Goal: Information Seeking & Learning: Compare options

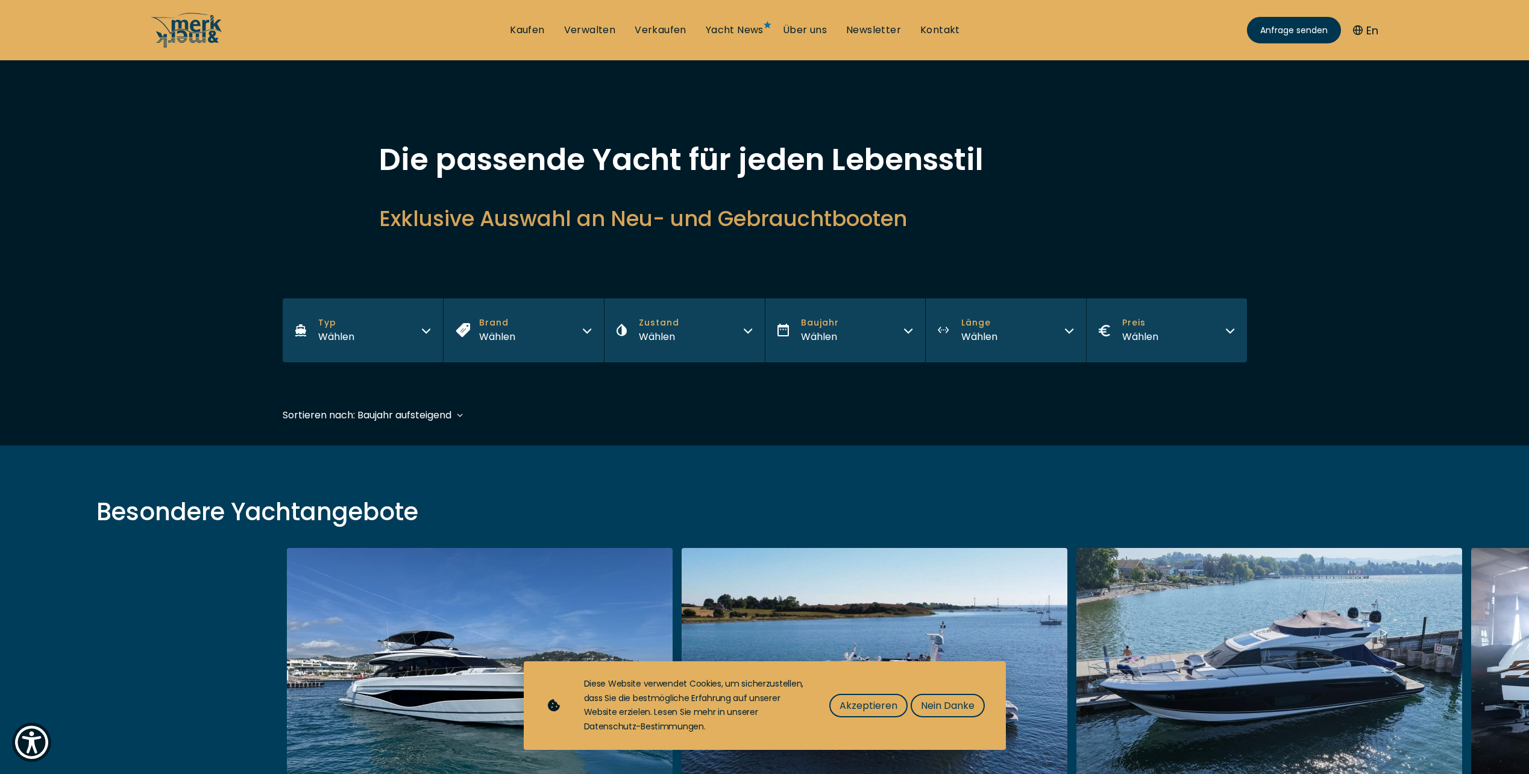
click at [423, 329] on icon "button" at bounding box center [426, 331] width 7 height 4
click at [336, 375] on span "Motor Yacht" at bounding box center [333, 378] width 52 height 13
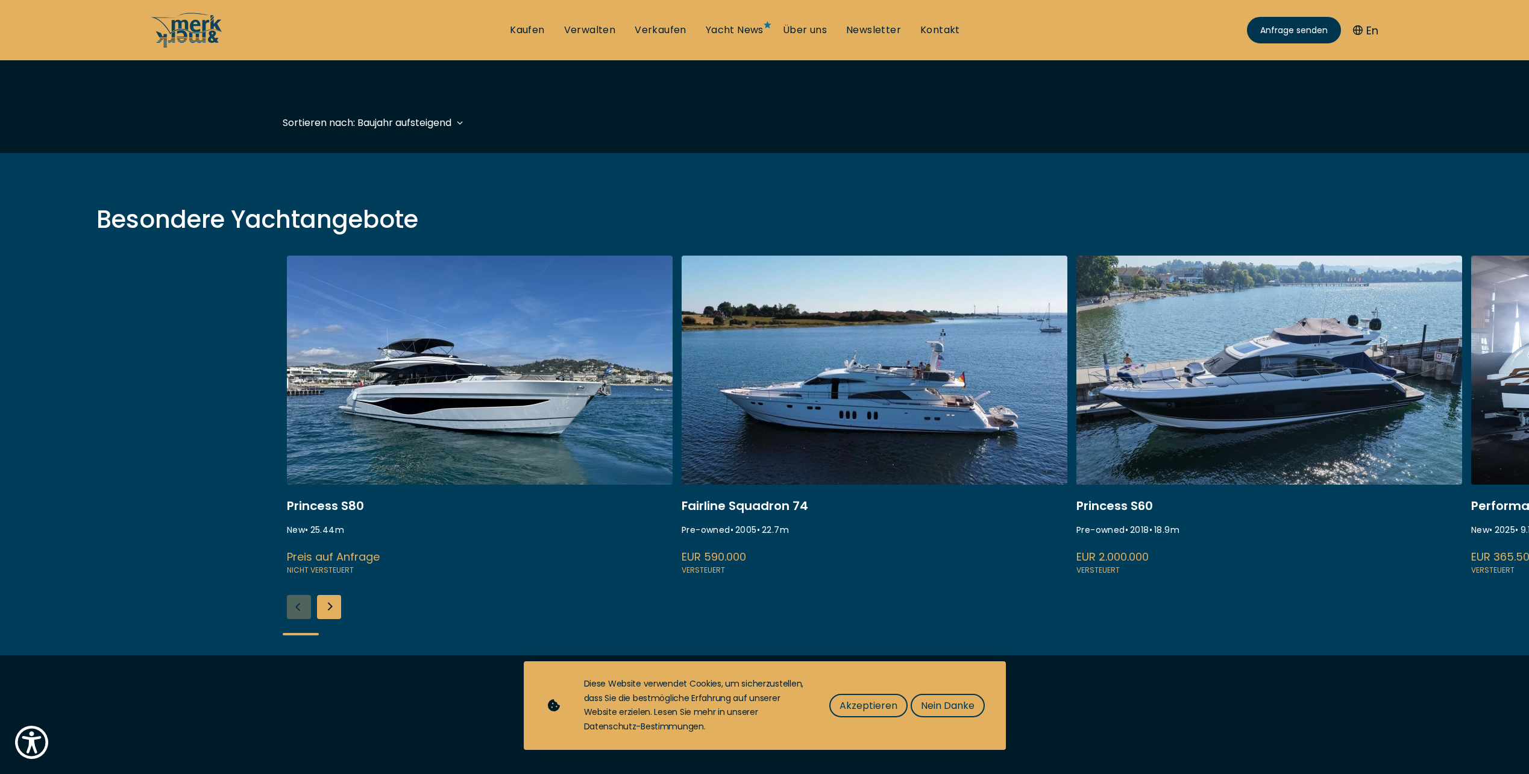
scroll to position [298, 0]
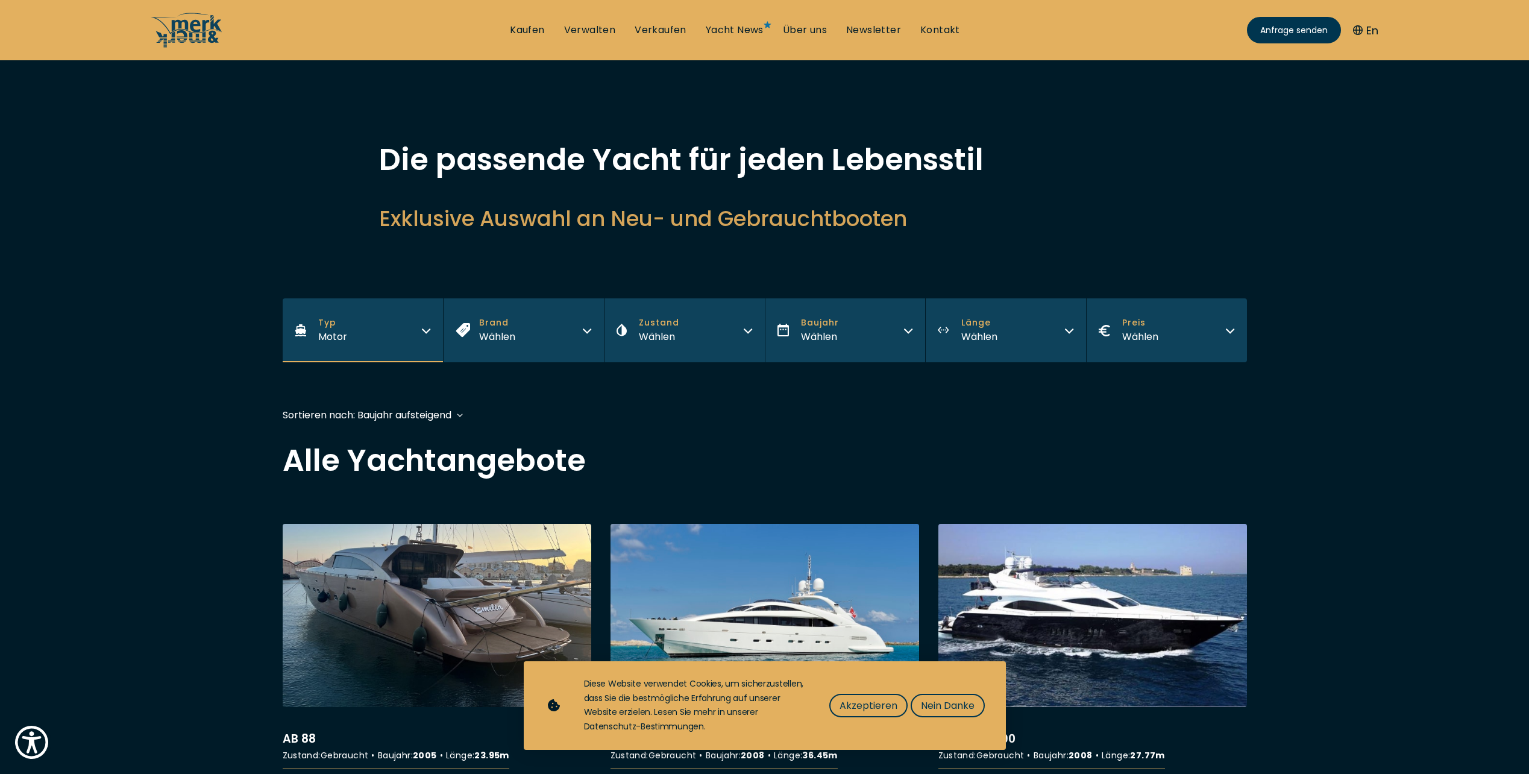
click at [584, 330] on icon "button" at bounding box center [587, 329] width 10 height 10
click at [746, 329] on icon "button" at bounding box center [748, 329] width 10 height 10
click at [650, 408] on span "Neu, Stock" at bounding box center [650, 409] width 44 height 13
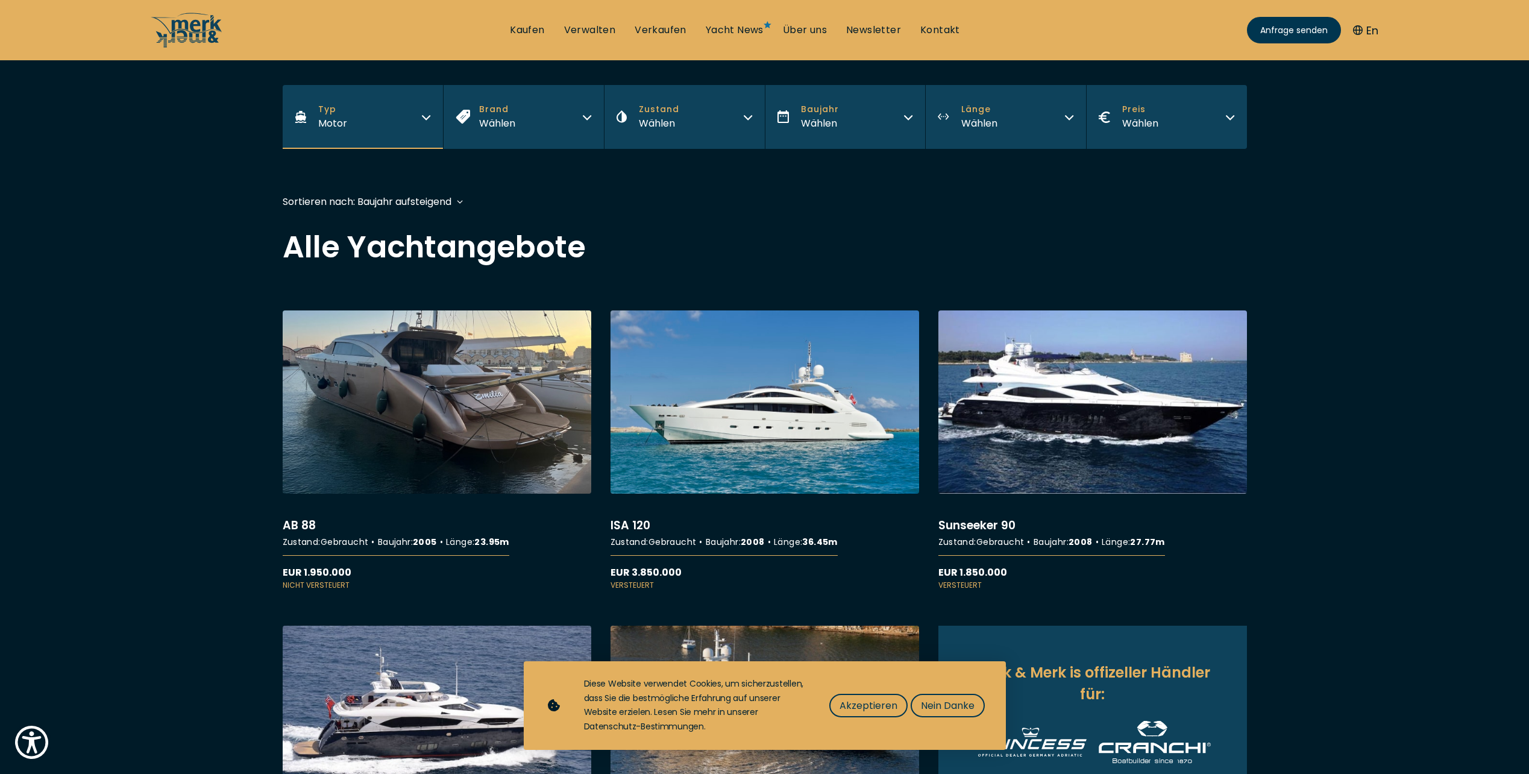
scroll to position [297, 0]
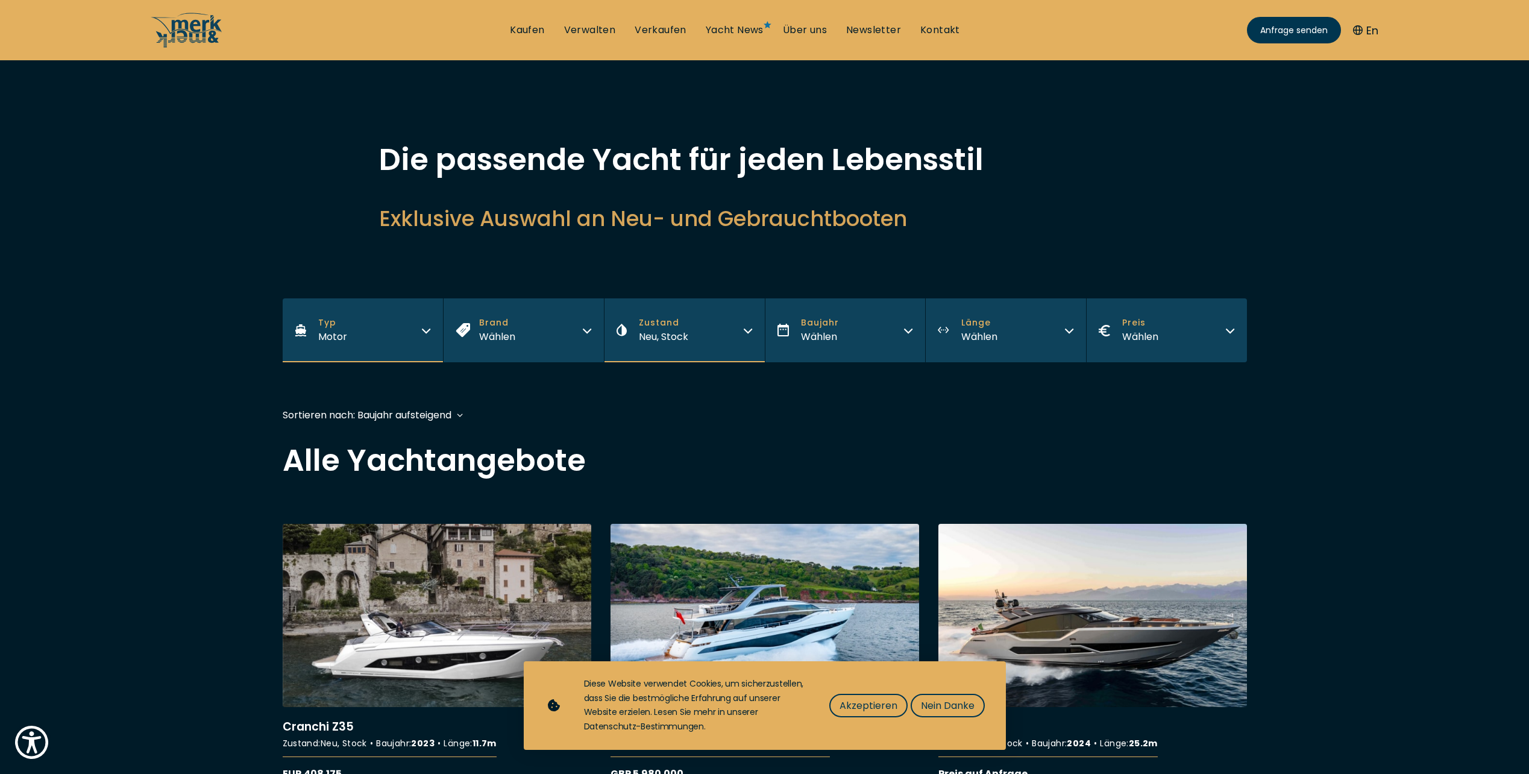
click at [1073, 330] on icon "button" at bounding box center [1070, 329] width 10 height 10
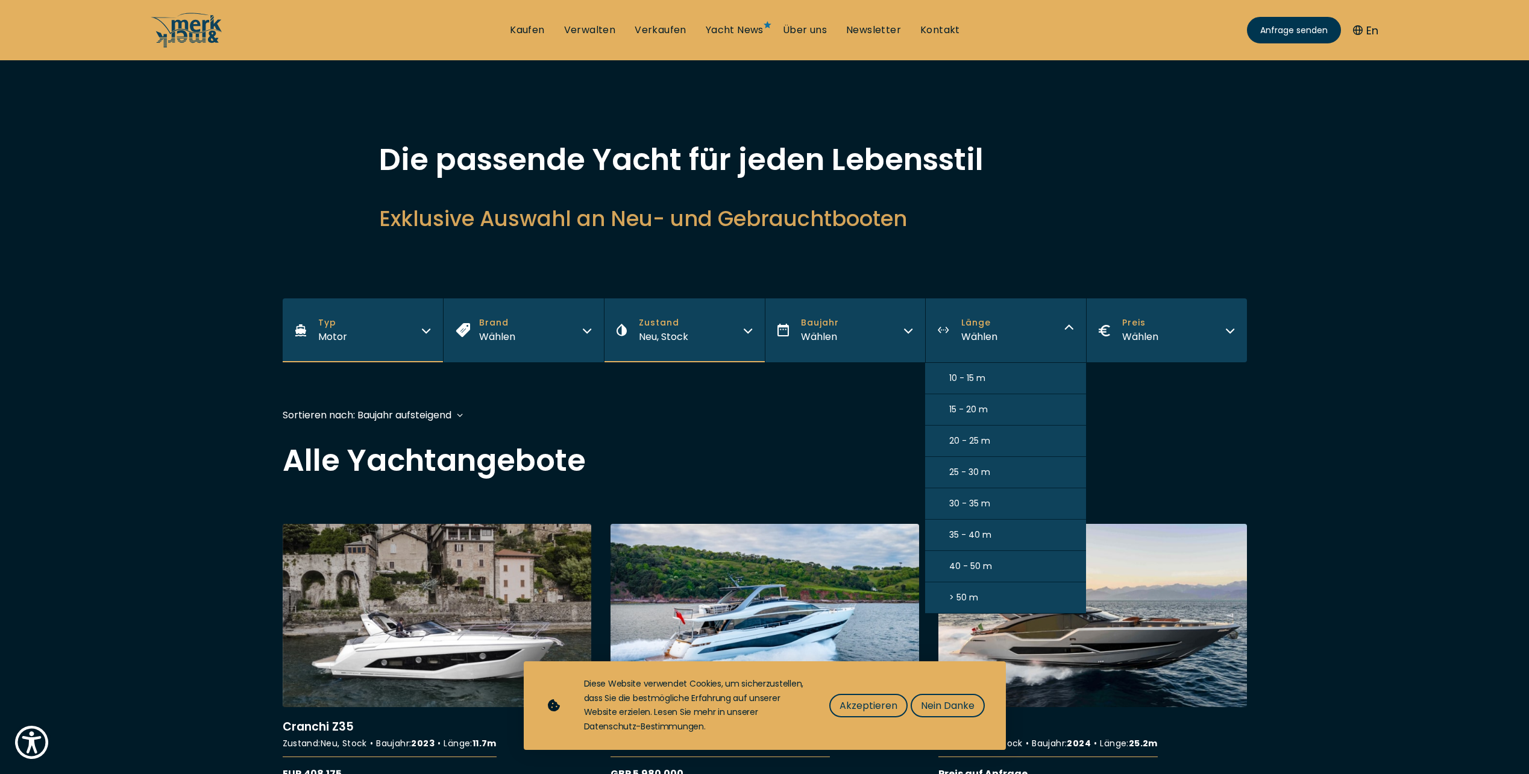
click at [991, 532] on span "35 - 40 m" at bounding box center [971, 535] width 42 height 13
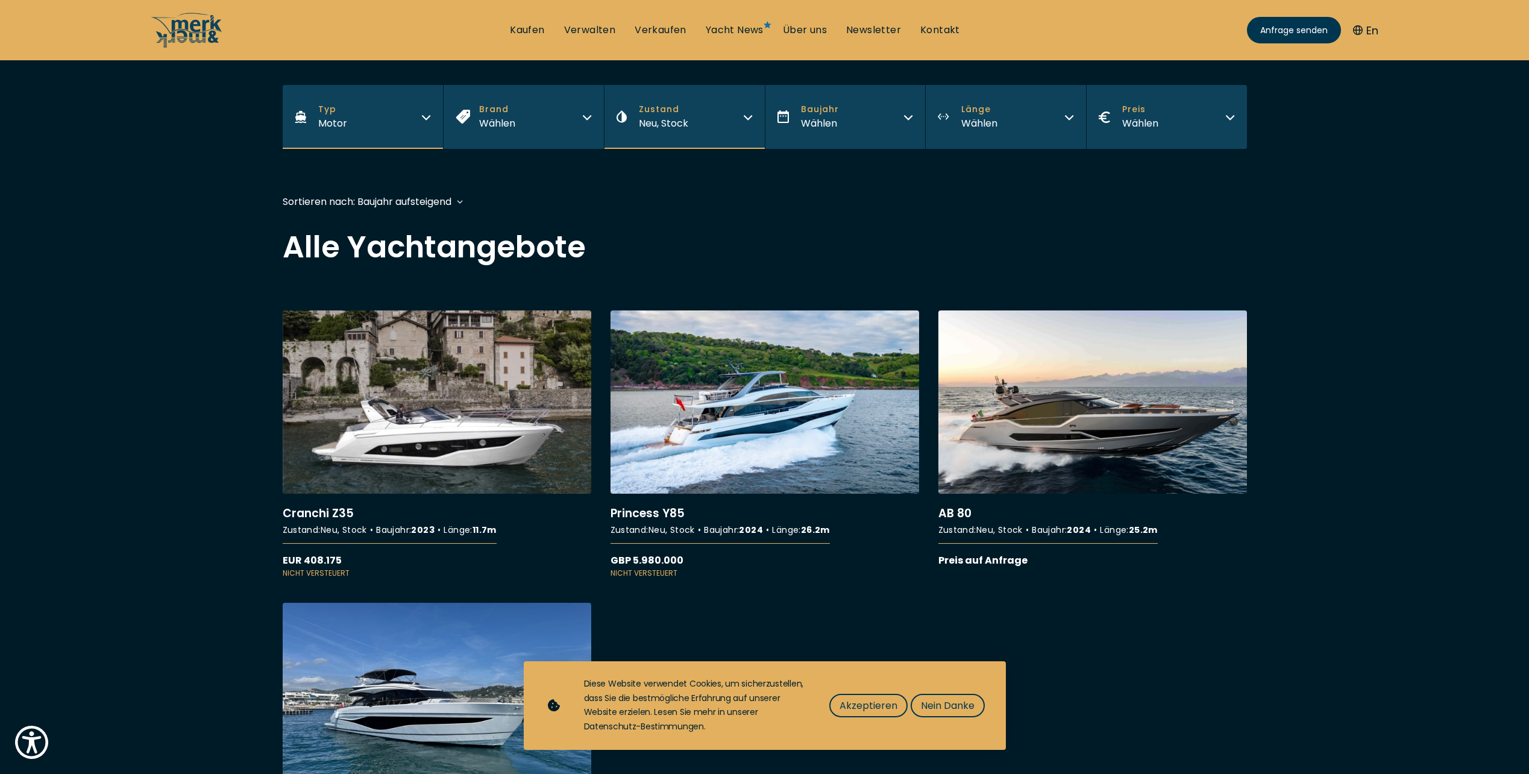
scroll to position [297, 0]
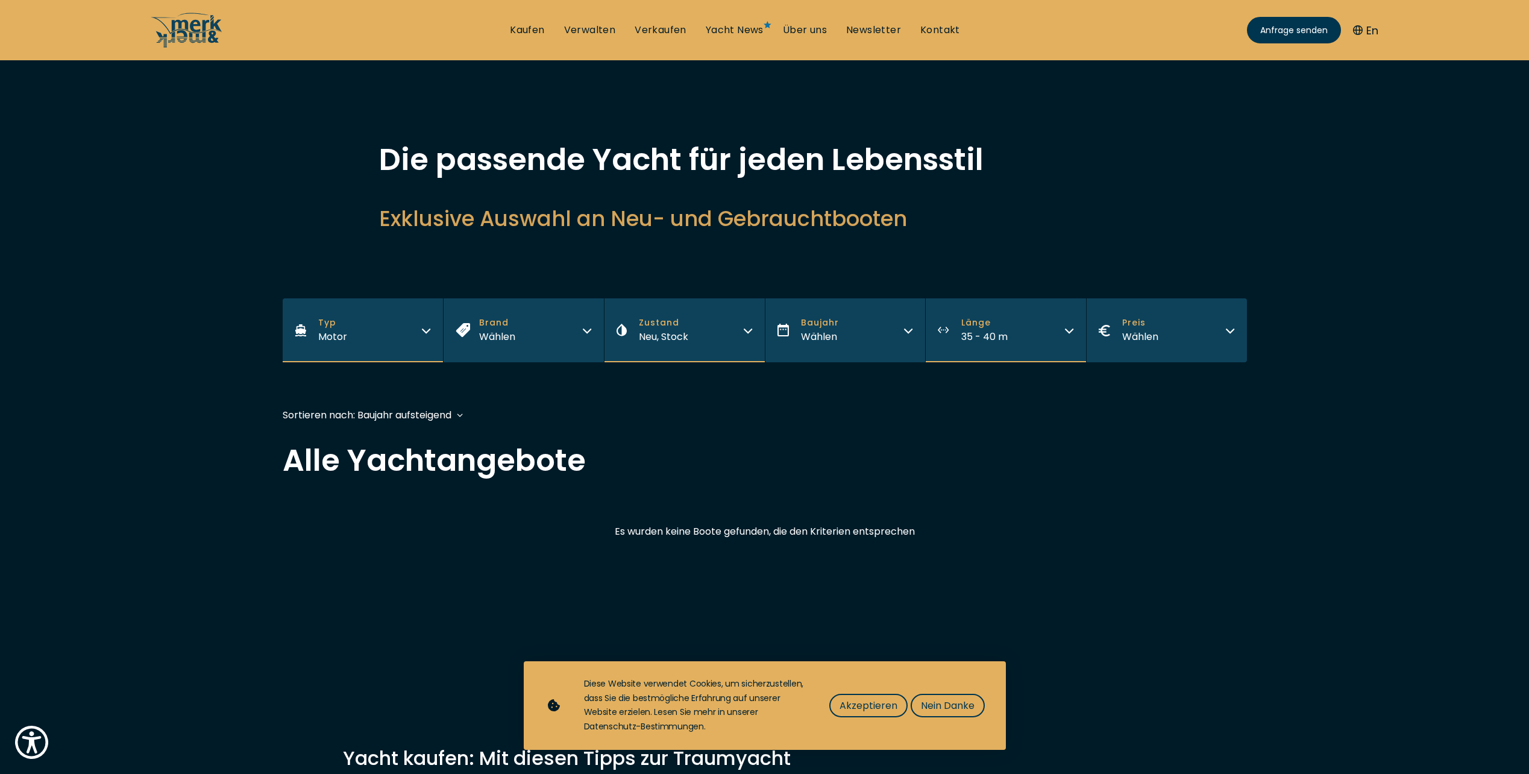
click at [1057, 331] on button "[PERSON_NAME] 35 - 40 m" at bounding box center [1005, 330] width 161 height 64
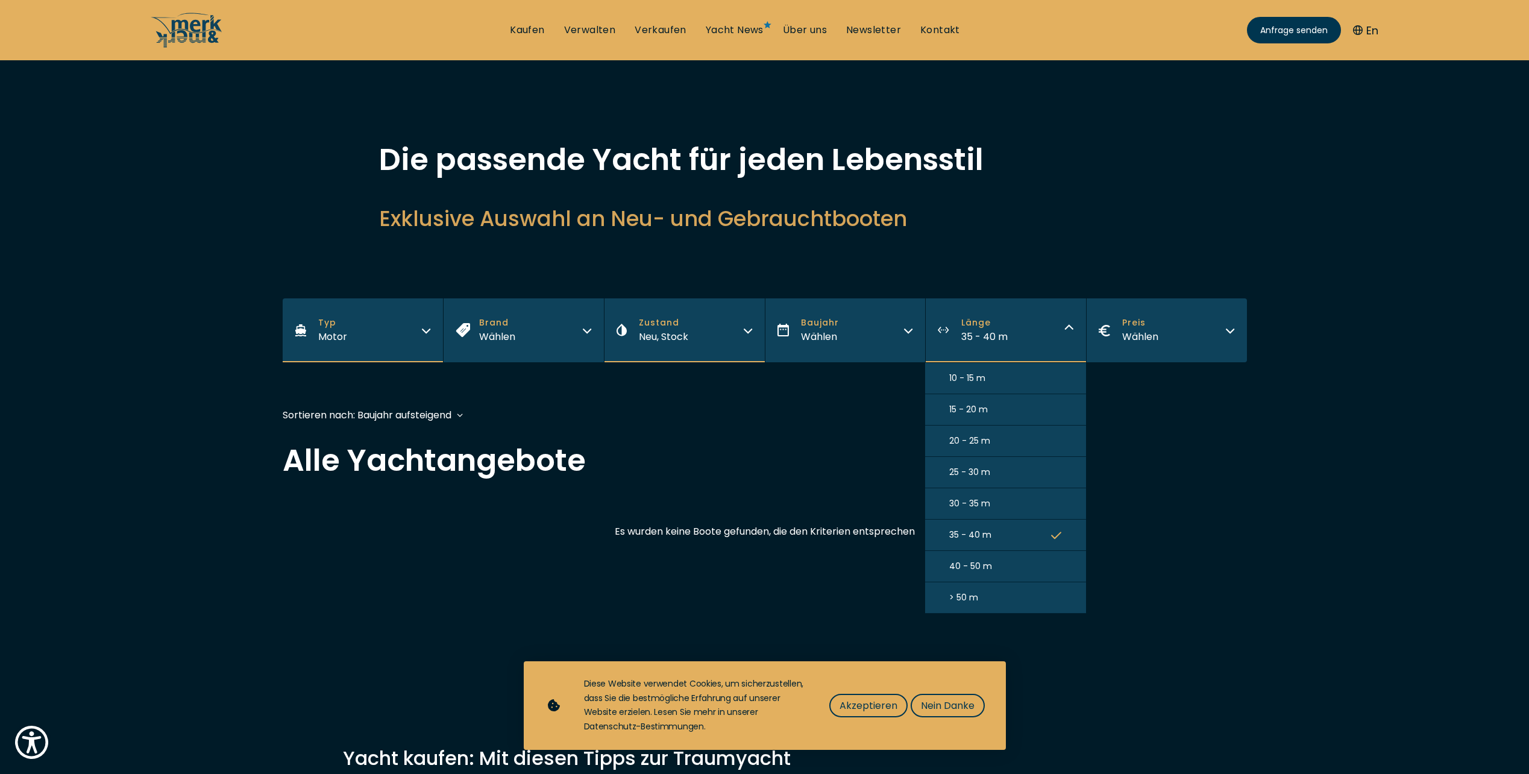
click at [972, 567] on span "40 - 50 m" at bounding box center [971, 566] width 43 height 13
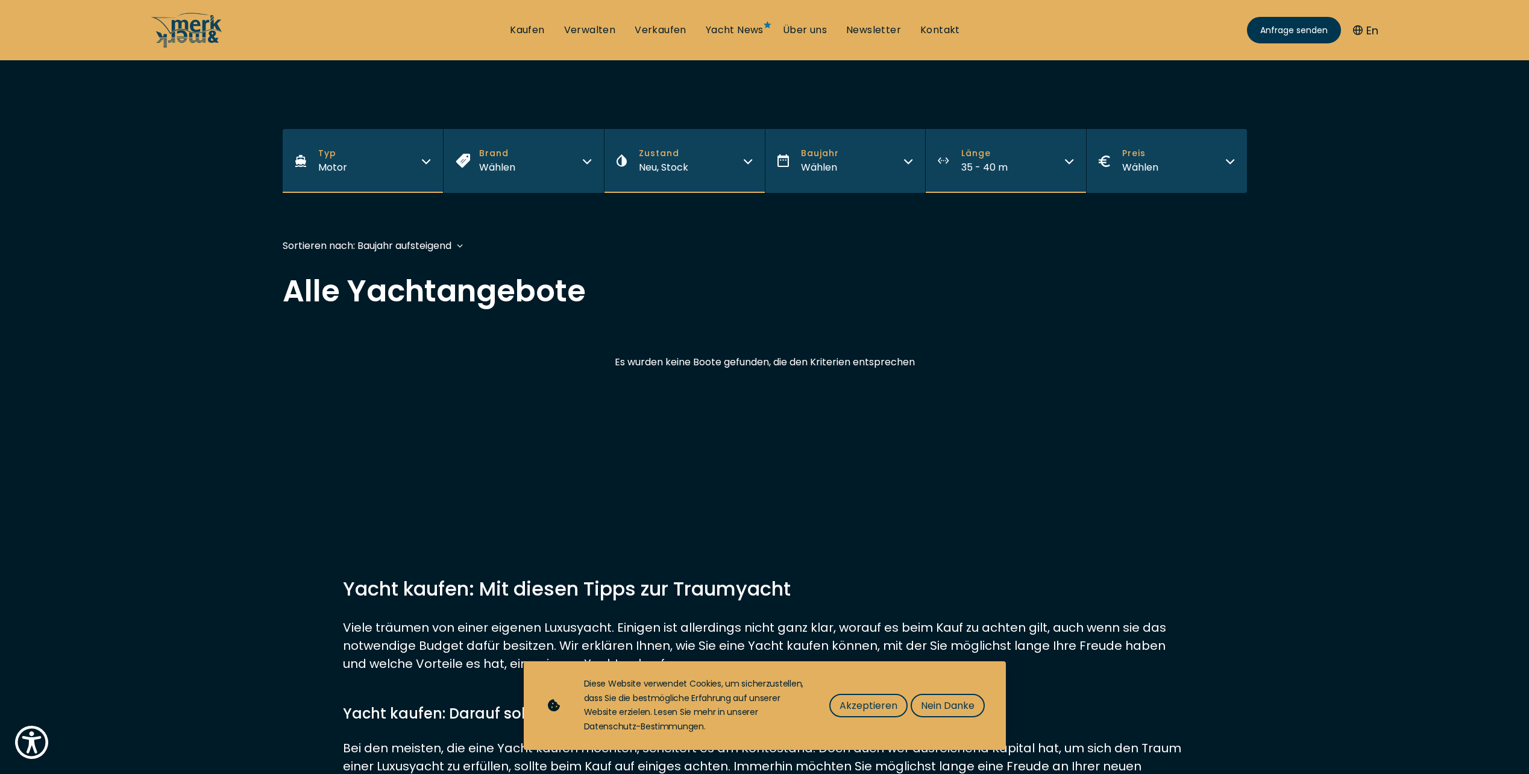
scroll to position [276, 0]
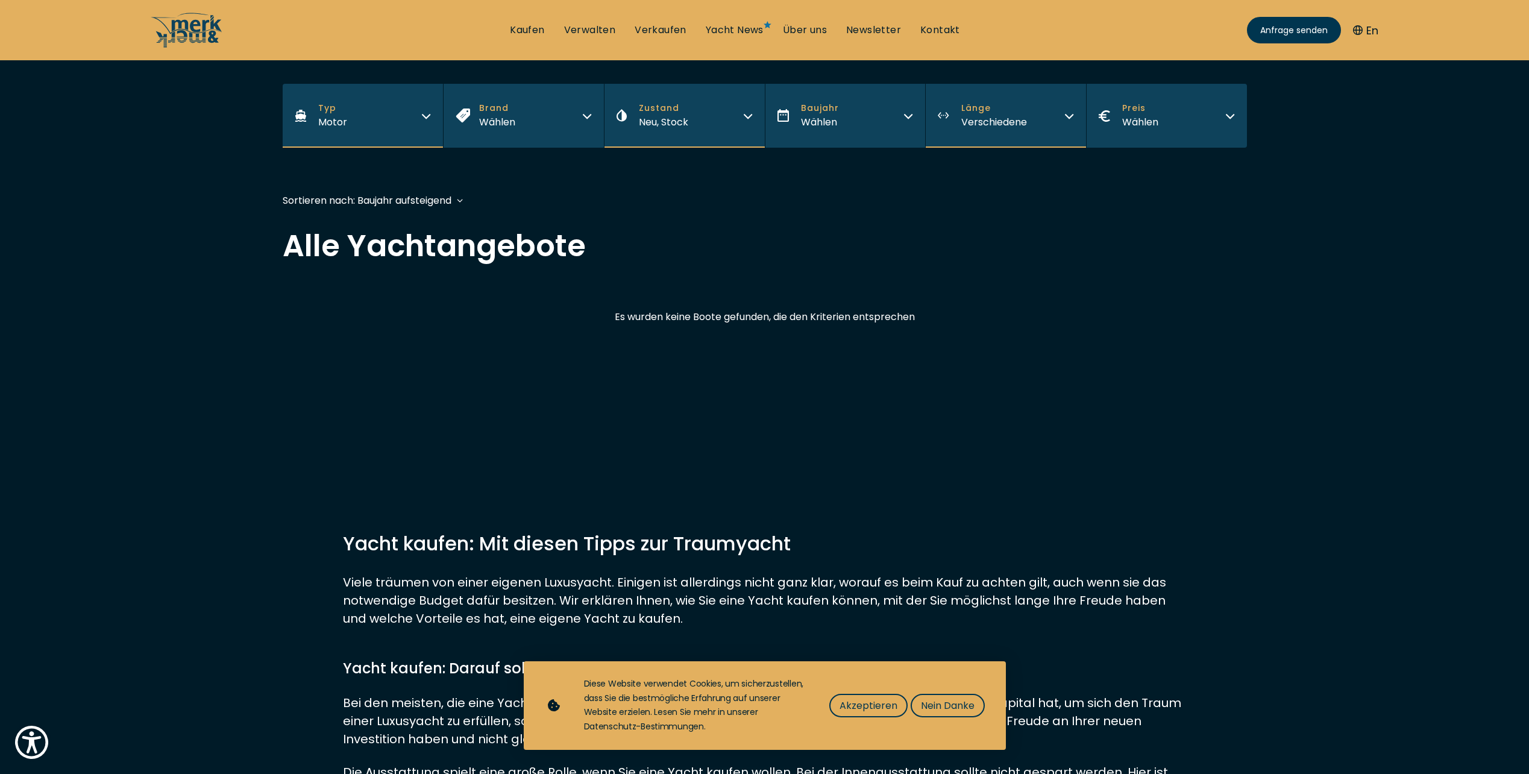
scroll to position [60, 0]
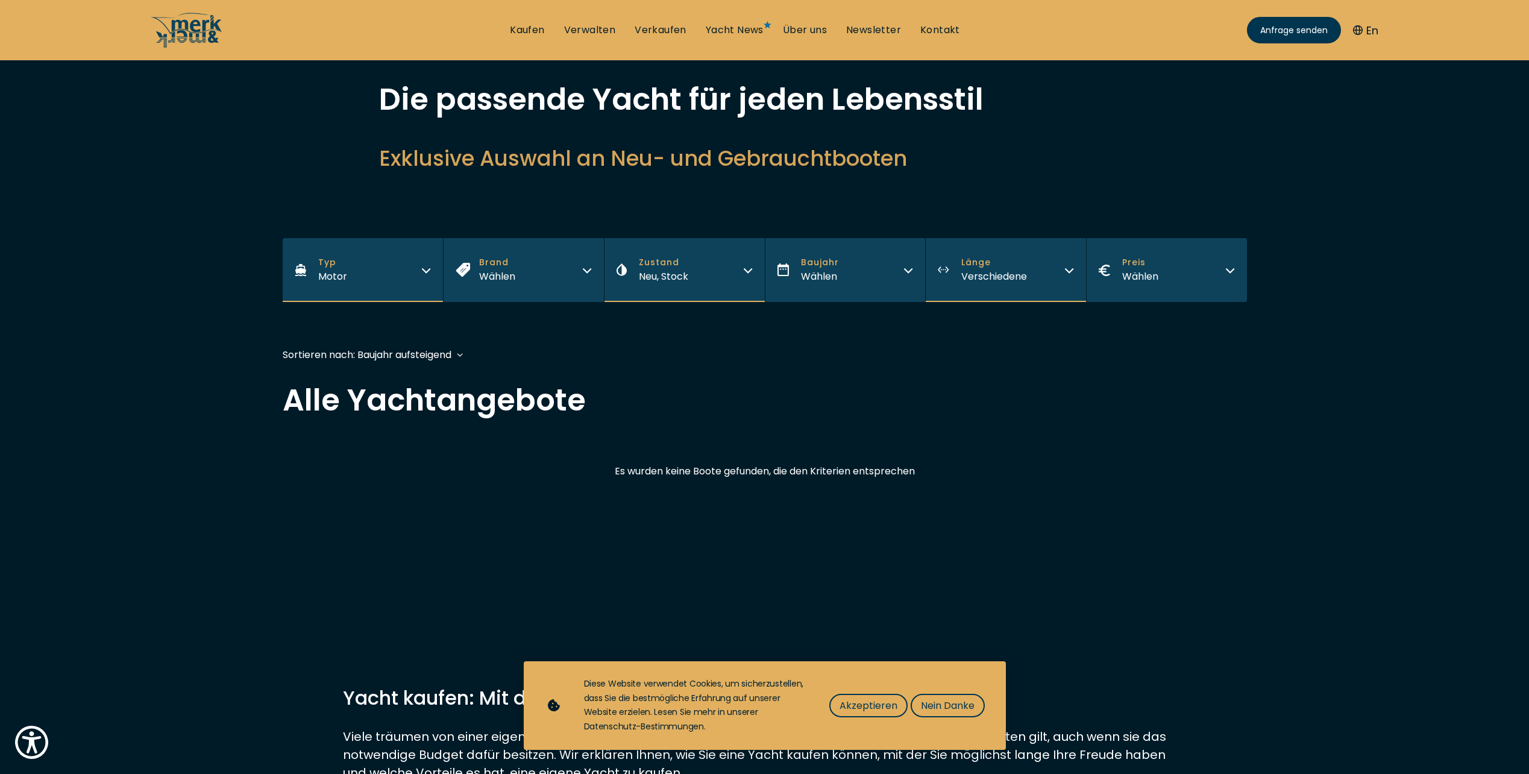
drag, startPoint x: 1066, startPoint y: 266, endPoint x: 1056, endPoint y: 297, distance: 32.6
click at [1066, 266] on icon "button" at bounding box center [1070, 269] width 10 height 10
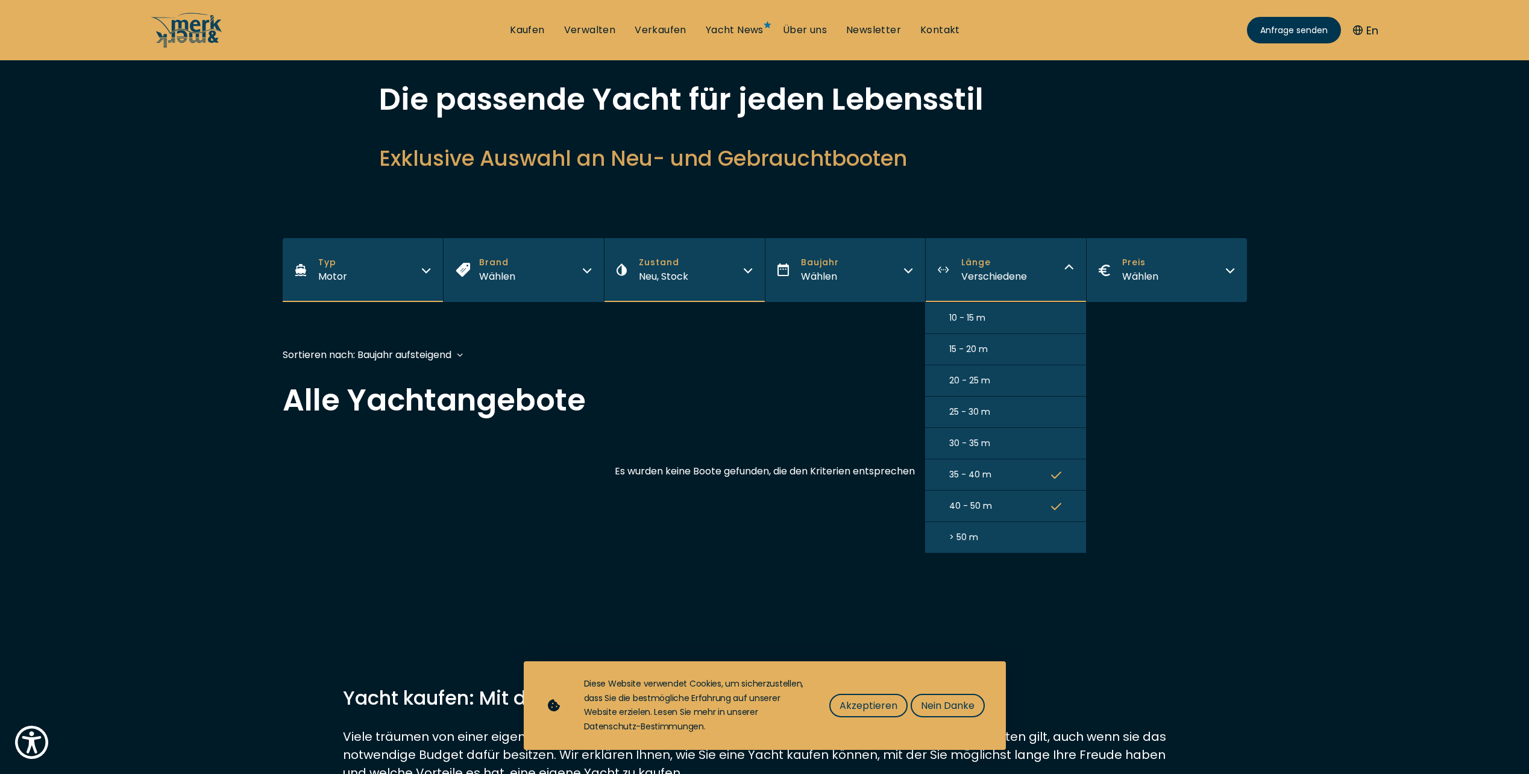
click at [1007, 440] on button "30 - 35 m" at bounding box center [1005, 443] width 161 height 31
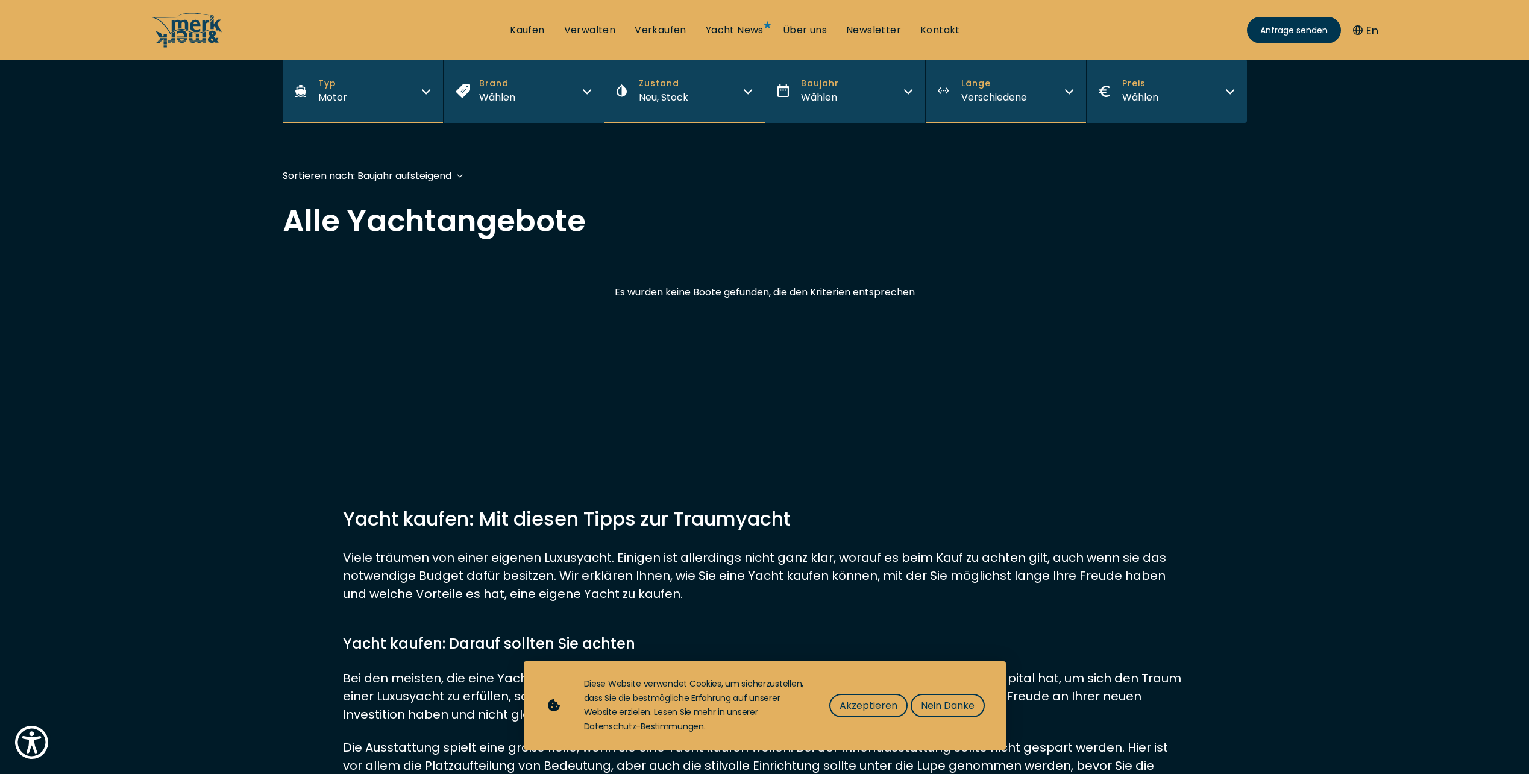
scroll to position [289, 0]
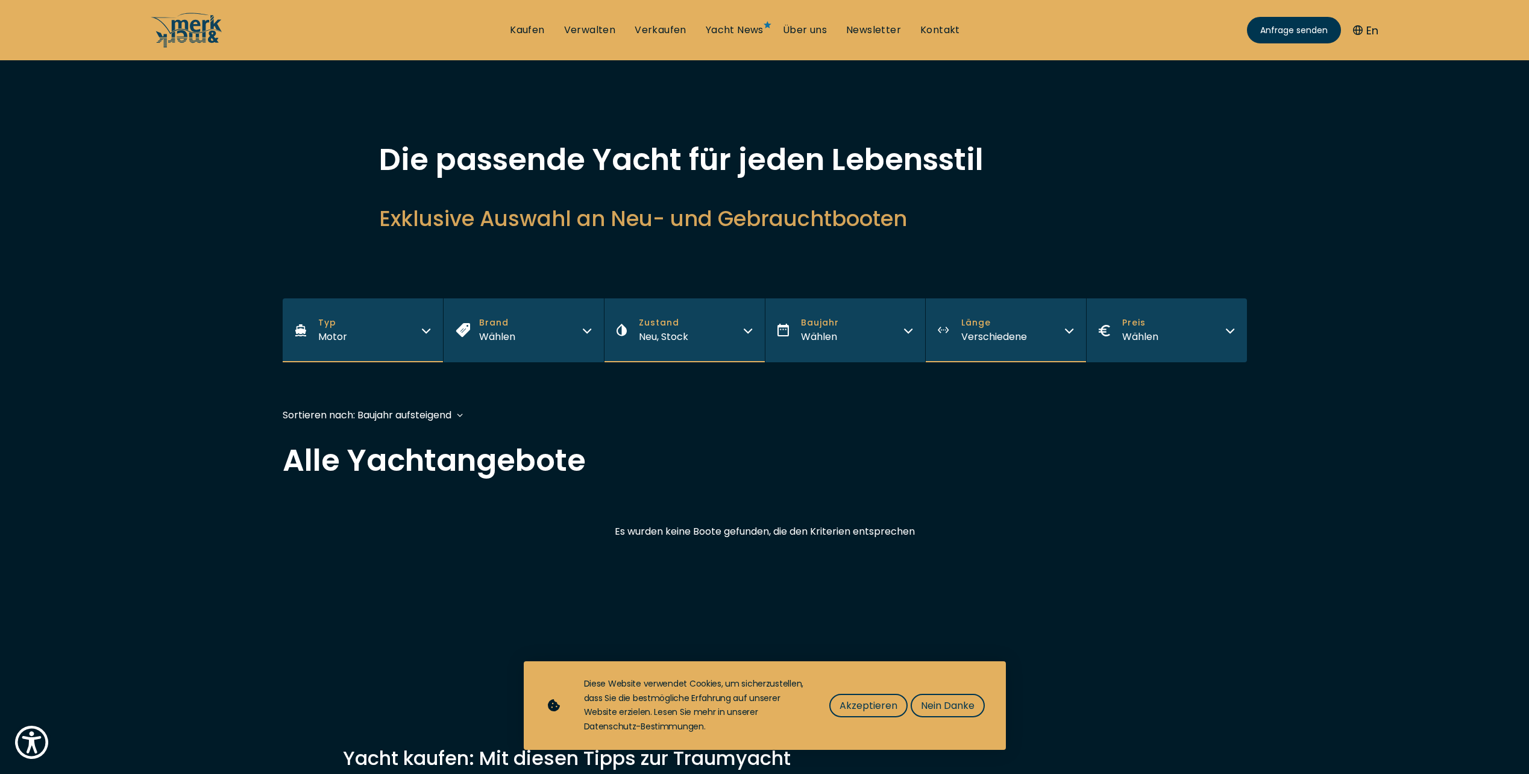
click at [671, 334] on span "Neu, Stock" at bounding box center [663, 337] width 49 height 14
click at [641, 371] on button "Neu" at bounding box center [684, 378] width 161 height 31
